Goal: Task Accomplishment & Management: Manage account settings

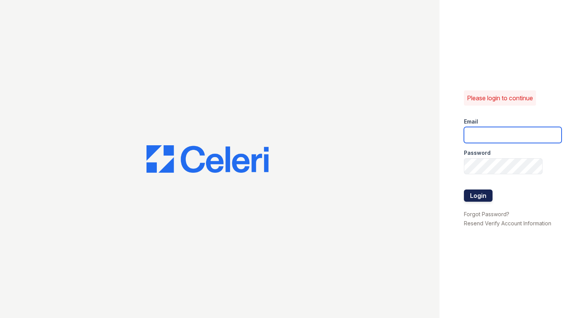
type input "[EMAIL_ADDRESS][DOMAIN_NAME]"
click at [488, 196] on button "Login" at bounding box center [478, 196] width 29 height 12
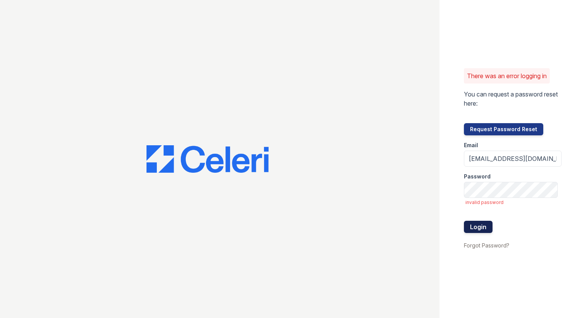
click at [486, 229] on button "Login" at bounding box center [478, 227] width 29 height 12
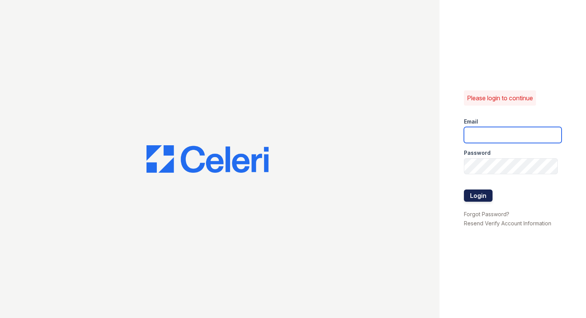
type input "[EMAIL_ADDRESS][DOMAIN_NAME]"
click at [481, 197] on button "Login" at bounding box center [478, 196] width 29 height 12
